Goal: Task Accomplishment & Management: Manage account settings

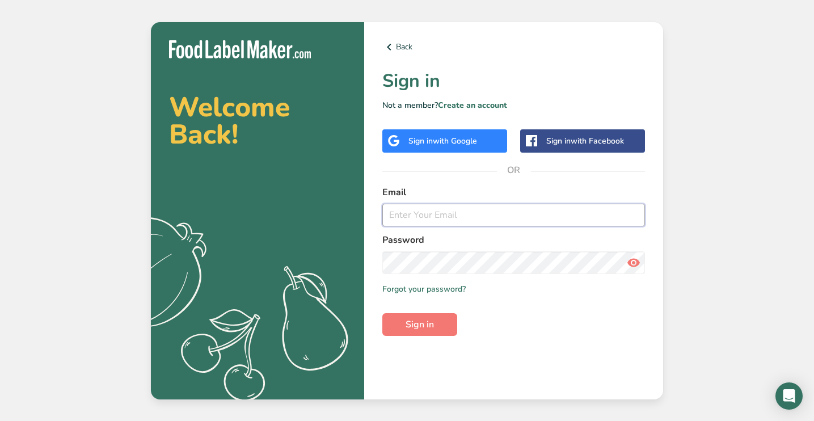
click at [567, 218] on input "email" at bounding box center [513, 215] width 263 height 23
click at [544, 217] on input "email" at bounding box center [513, 215] width 263 height 23
type input "[EMAIL_ADDRESS][DOMAIN_NAME]"
click at [411, 327] on span "Sign in" at bounding box center [420, 325] width 28 height 14
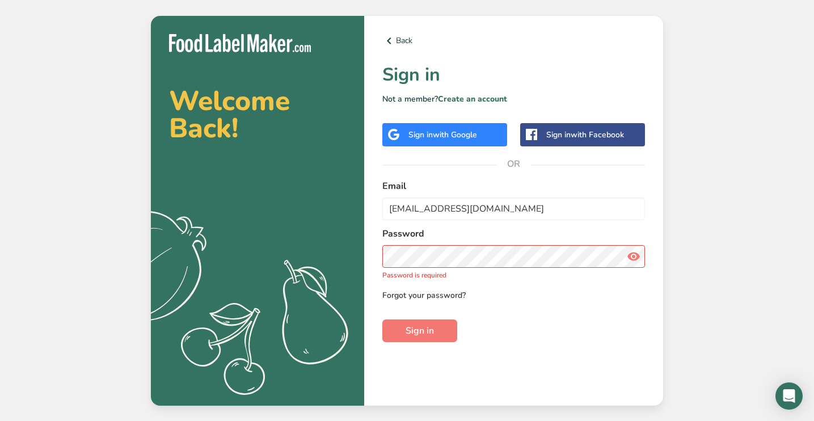
click at [426, 293] on link "Forgot your password?" at bounding box center [423, 295] width 83 height 12
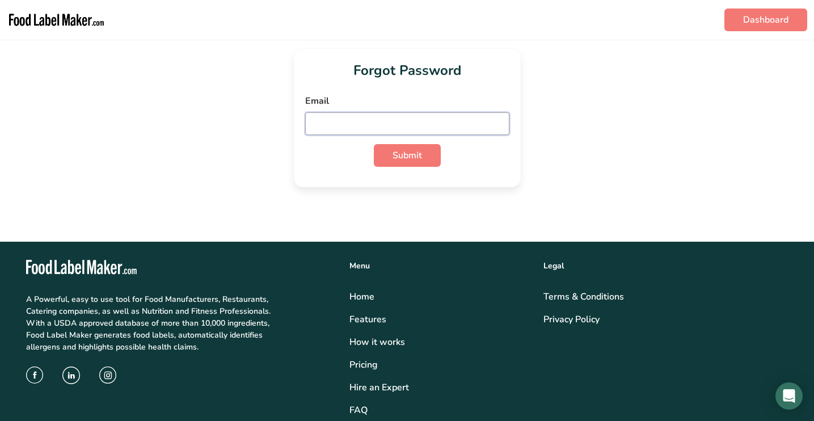
click at [411, 123] on input "email" at bounding box center [407, 123] width 204 height 23
click at [405, 156] on span "Submit" at bounding box center [408, 156] width 30 height 14
drag, startPoint x: 409, startPoint y: 128, endPoint x: 409, endPoint y: 115, distance: 13.1
click at [409, 115] on input "[EMAIL_ADDRESS][DOMAIN_NAME]" at bounding box center [407, 123] width 204 height 23
type input "a"
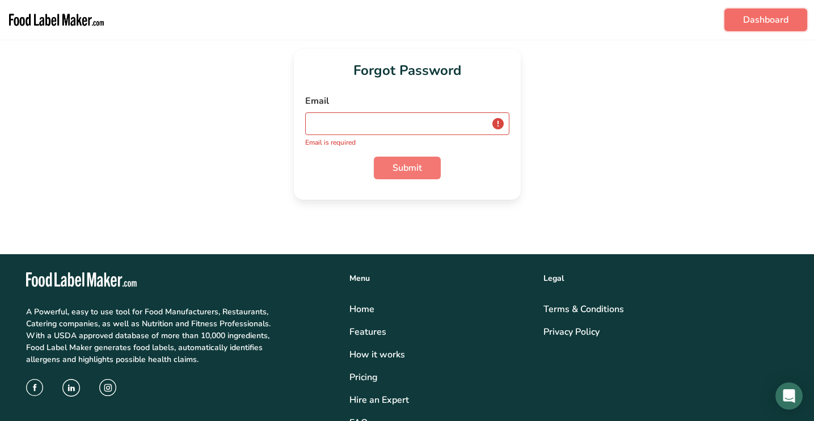
click at [756, 20] on link "Dashboard" at bounding box center [766, 20] width 83 height 23
